Goal: Check status: Check status

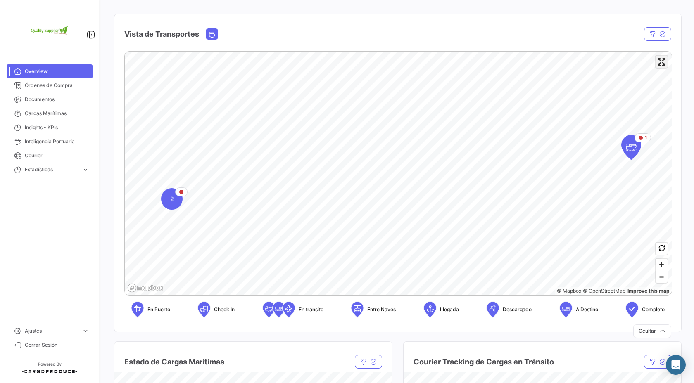
scroll to position [66, 0]
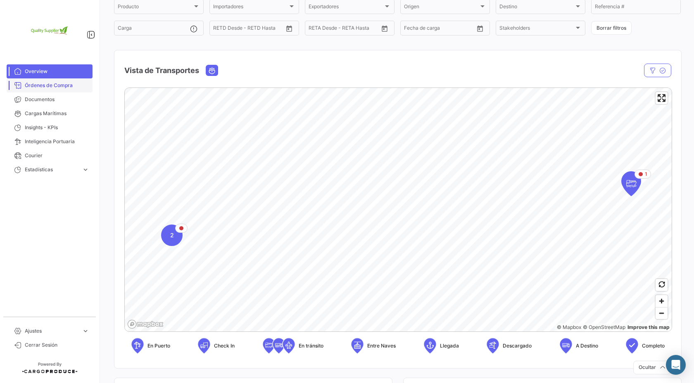
click at [58, 86] on span "Órdenes de Compra" at bounding box center [57, 85] width 64 height 7
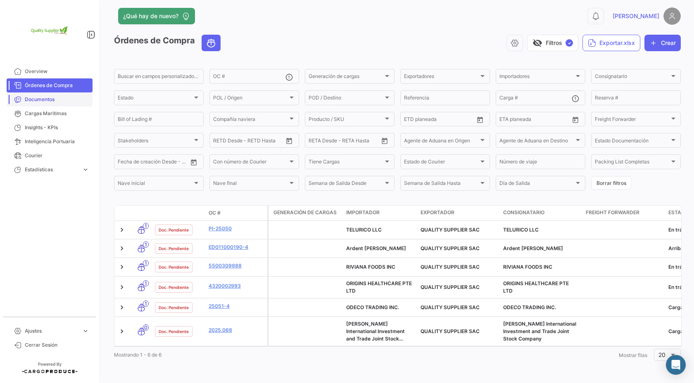
click at [59, 99] on span "Documentos" at bounding box center [57, 99] width 64 height 7
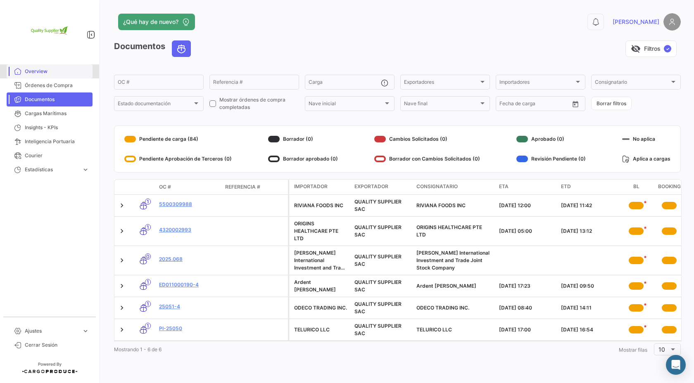
click at [38, 69] on span "Overview" at bounding box center [57, 71] width 64 height 7
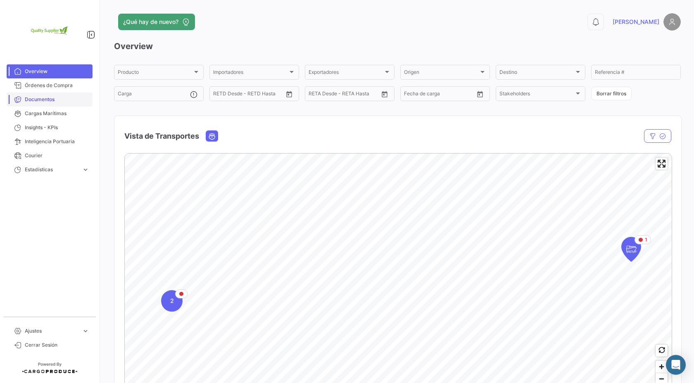
click at [43, 99] on span "Documentos" at bounding box center [57, 99] width 64 height 7
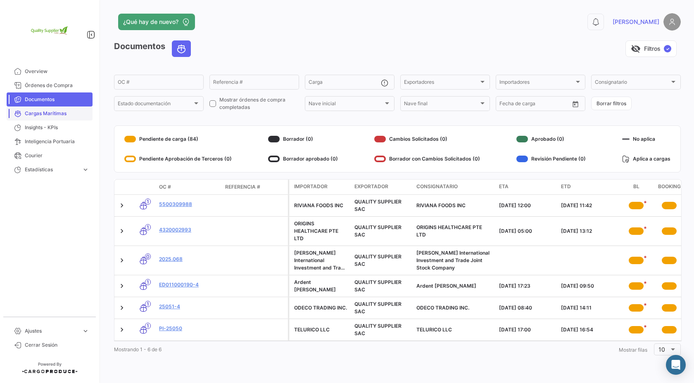
click at [59, 117] on link "Cargas Marítimas" at bounding box center [50, 114] width 86 height 14
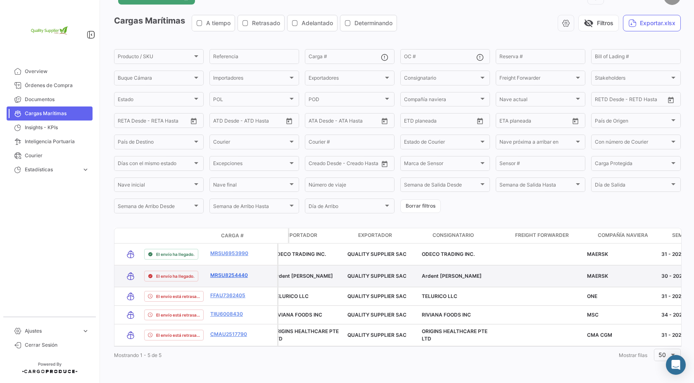
scroll to position [0, 44]
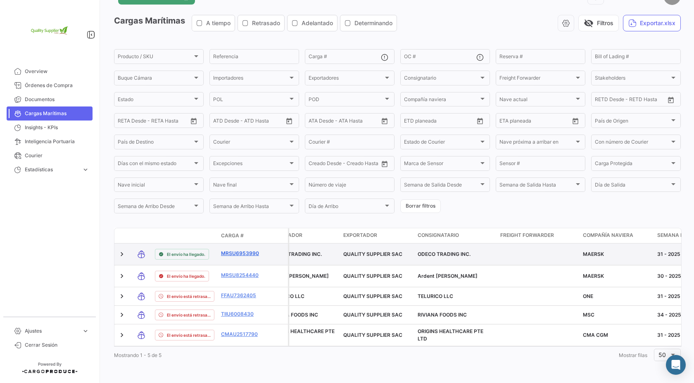
click at [249, 254] on link "MRSU6953990" at bounding box center [242, 253] width 43 height 7
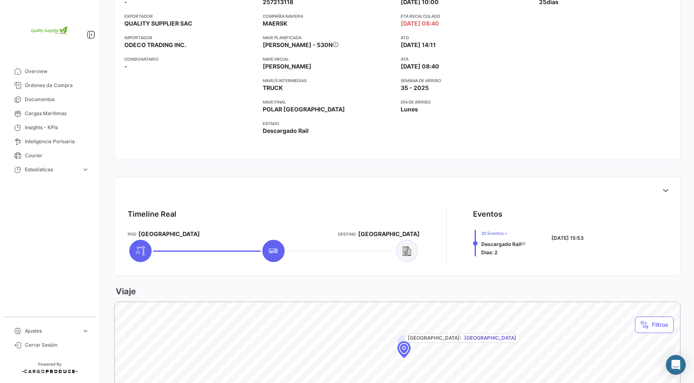
scroll to position [215, 0]
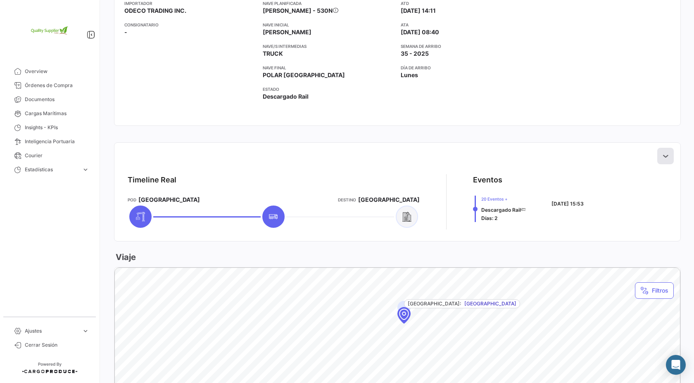
click at [667, 154] on icon at bounding box center [665, 156] width 8 height 8
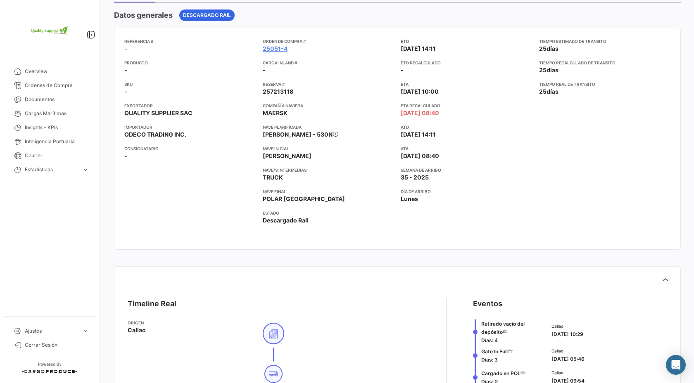
scroll to position [0, 0]
